Goal: Navigation & Orientation: Find specific page/section

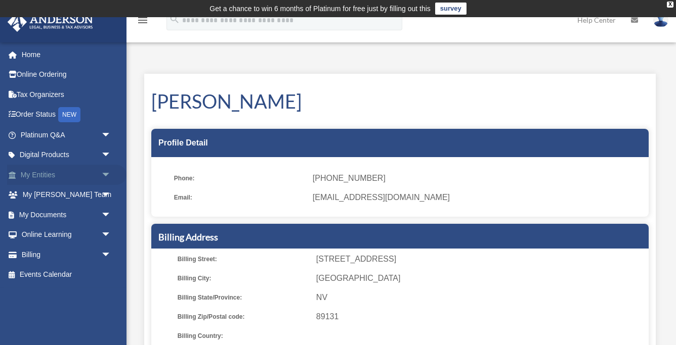
click at [45, 172] on link "My Entities arrow_drop_down" at bounding box center [66, 175] width 119 height 20
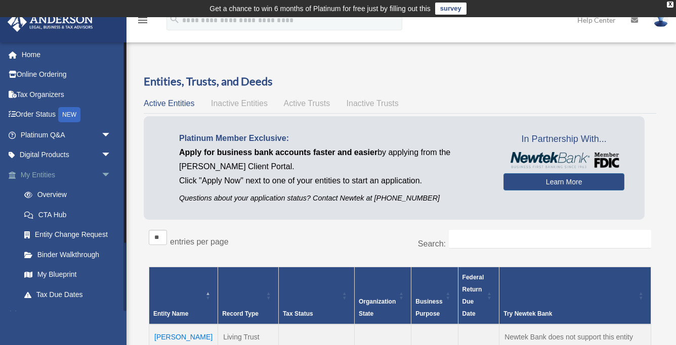
click at [107, 171] on span "arrow_drop_down" at bounding box center [111, 175] width 20 height 21
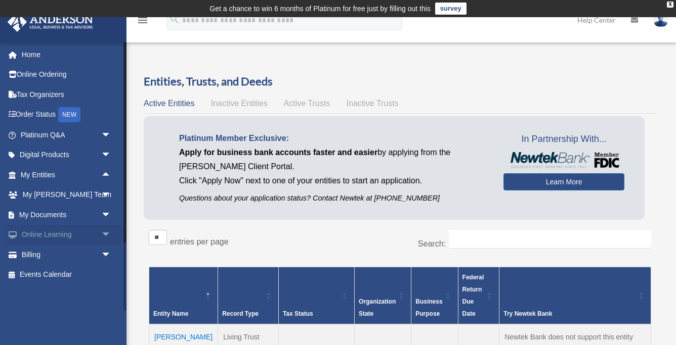
click at [106, 233] on span "arrow_drop_down" at bounding box center [111, 235] width 20 height 21
click at [48, 254] on link "Courses" at bounding box center [70, 255] width 112 height 20
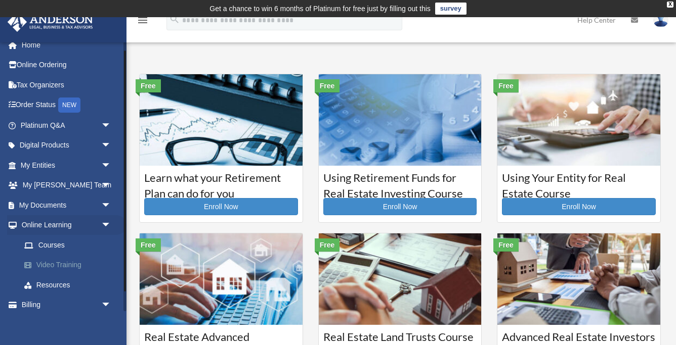
click at [60, 261] on link "Video Training" at bounding box center [70, 265] width 112 height 20
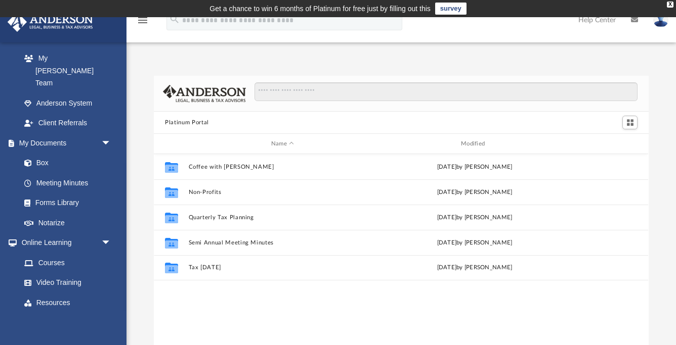
scroll to position [288, 0]
click at [63, 293] on link "Resources" at bounding box center [70, 303] width 112 height 20
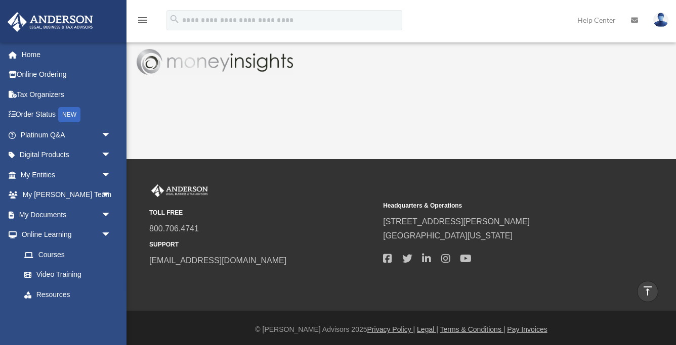
scroll to position [644, 0]
